Goal: Entertainment & Leisure: Browse casually

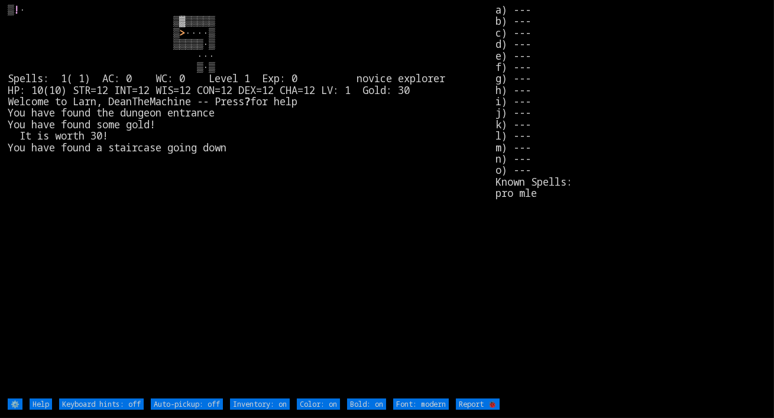
type off "Auto-pickup: on"
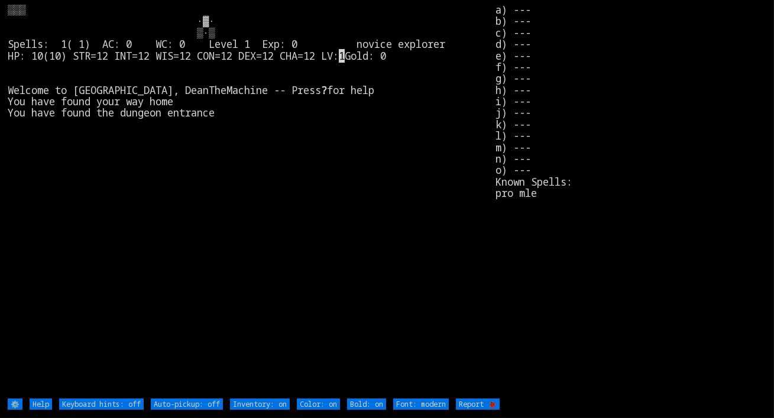
type off "Auto-pickup: on"
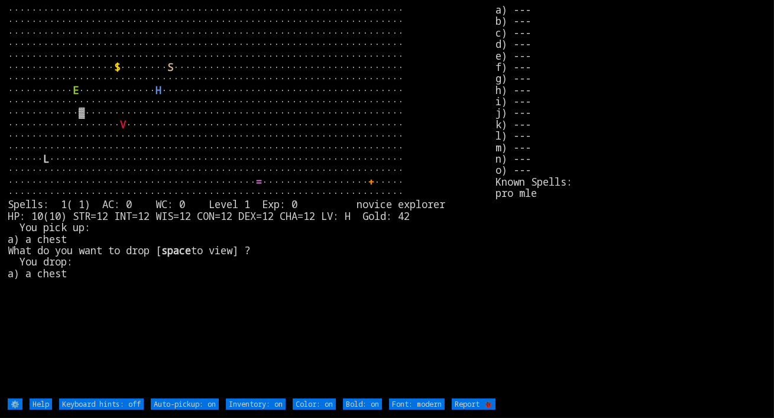
type off "Auto-pickup: off"
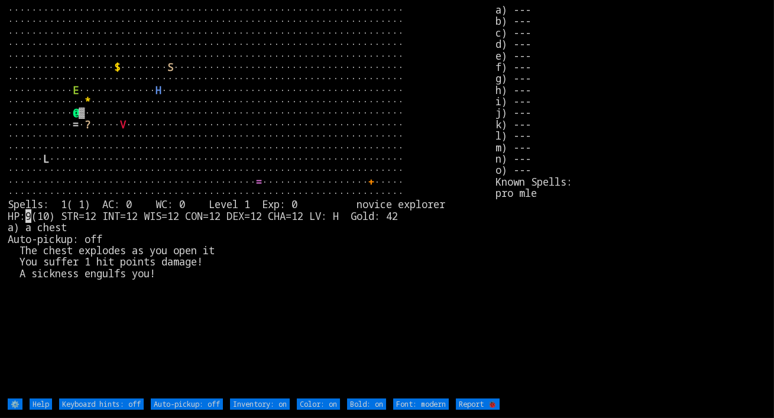
type off "Auto-pickup: on"
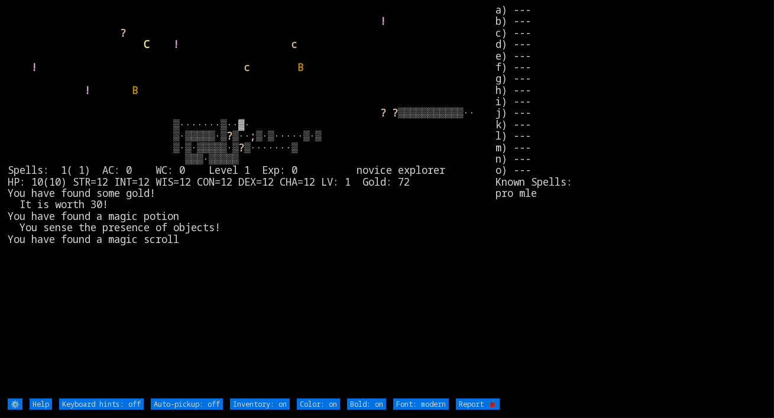
type off "Auto-pickup: on"
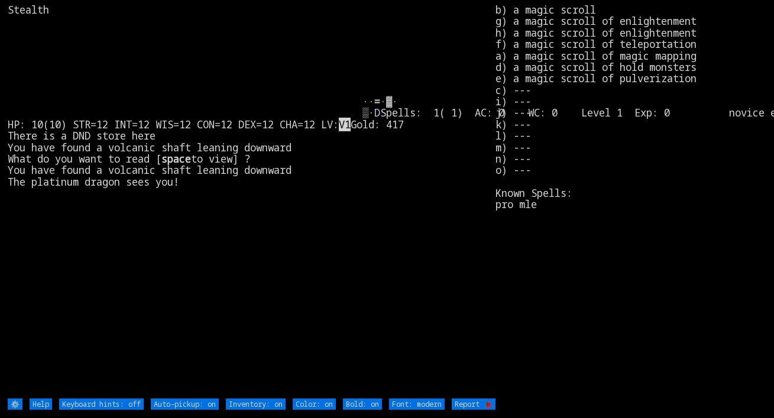
type off "Auto-pickup: off"
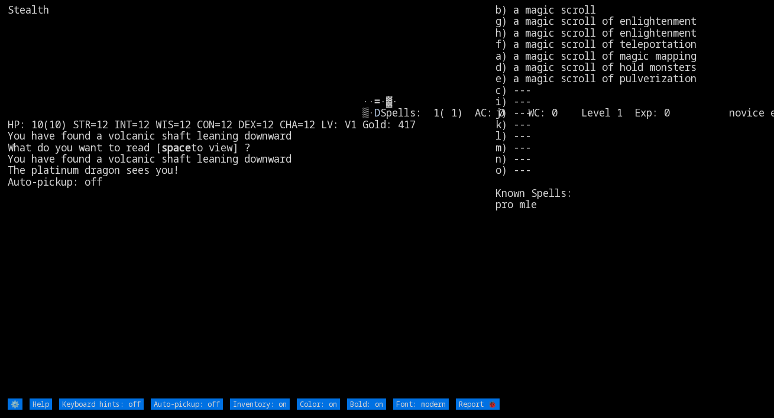
type off "Auto-pickup: on"
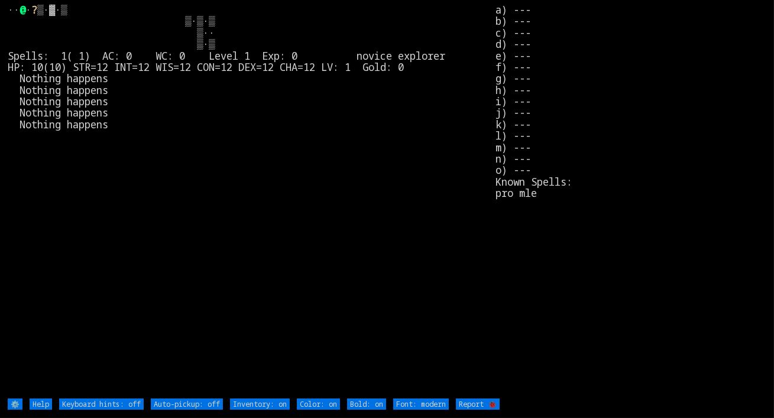
type off "Auto-pickup: on"
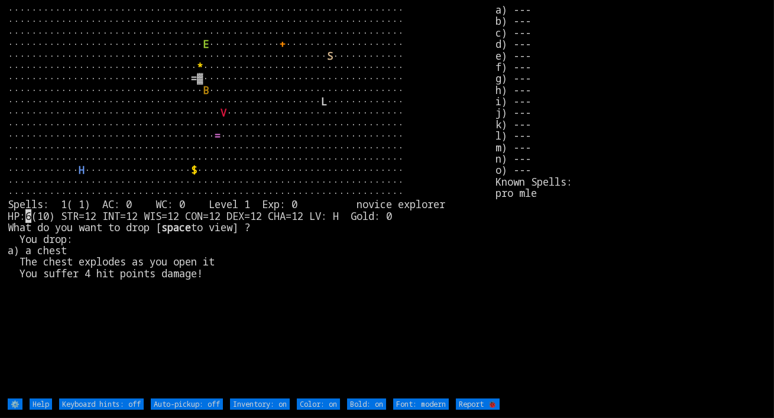
type off "Auto-pickup: on"
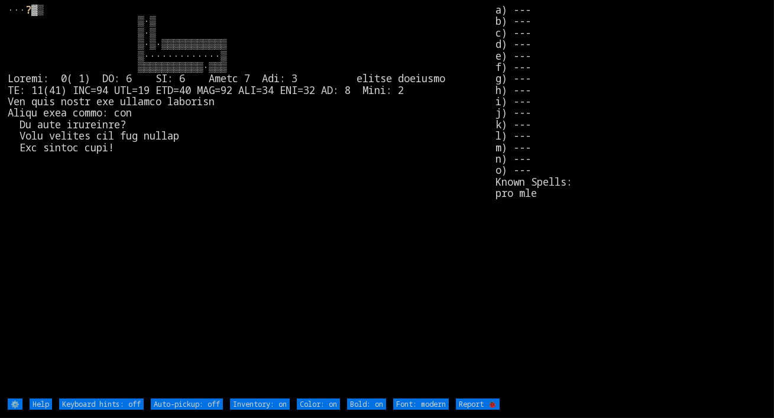
type off "Auto-pickup: on"
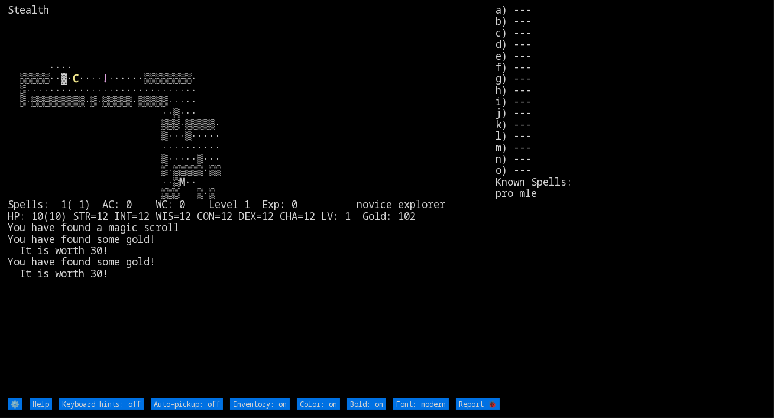
type off "Auto-pickup: on"
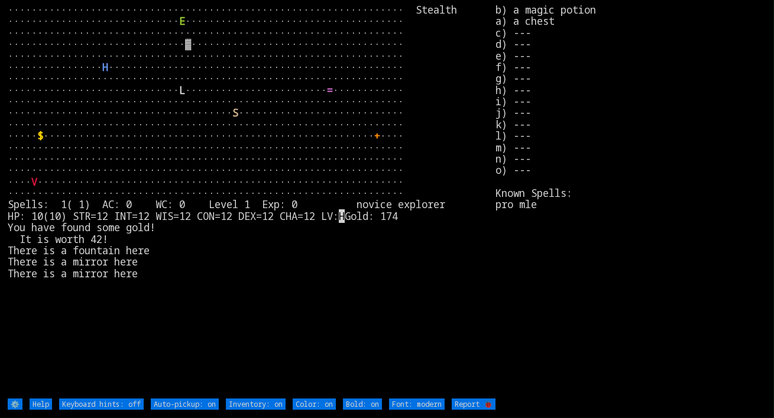
type off "Auto-pickup: off"
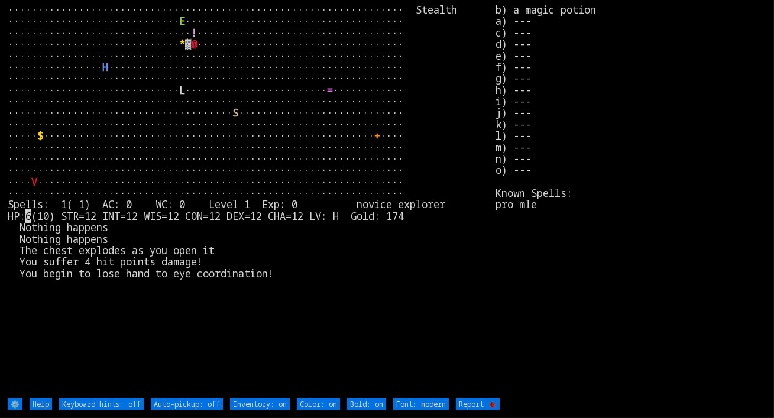
type off "Auto-pickup: on"
